Goal: Register for event/course

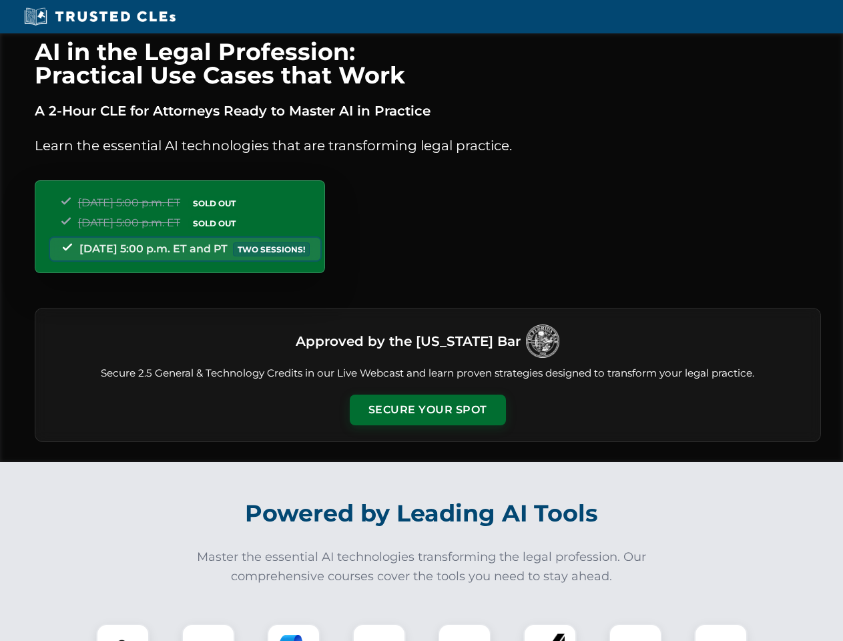
click at [427, 410] on button "Secure Your Spot" at bounding box center [428, 410] width 156 height 31
click at [123, 632] on img at bounding box center [122, 650] width 39 height 39
click at [208, 632] on div at bounding box center [208, 650] width 53 height 53
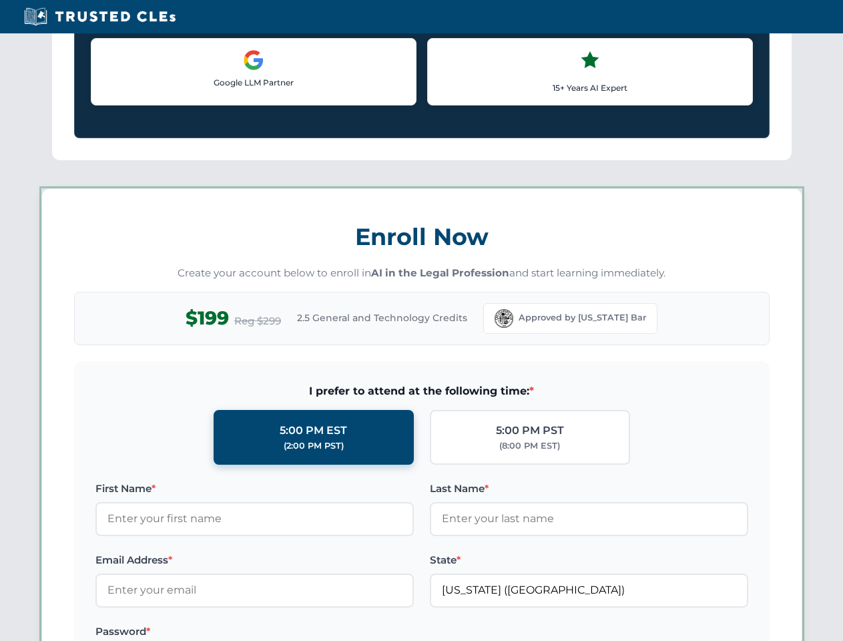
click at [379, 632] on label "Password *" at bounding box center [254, 632] width 319 height 16
